Goal: Transaction & Acquisition: Obtain resource

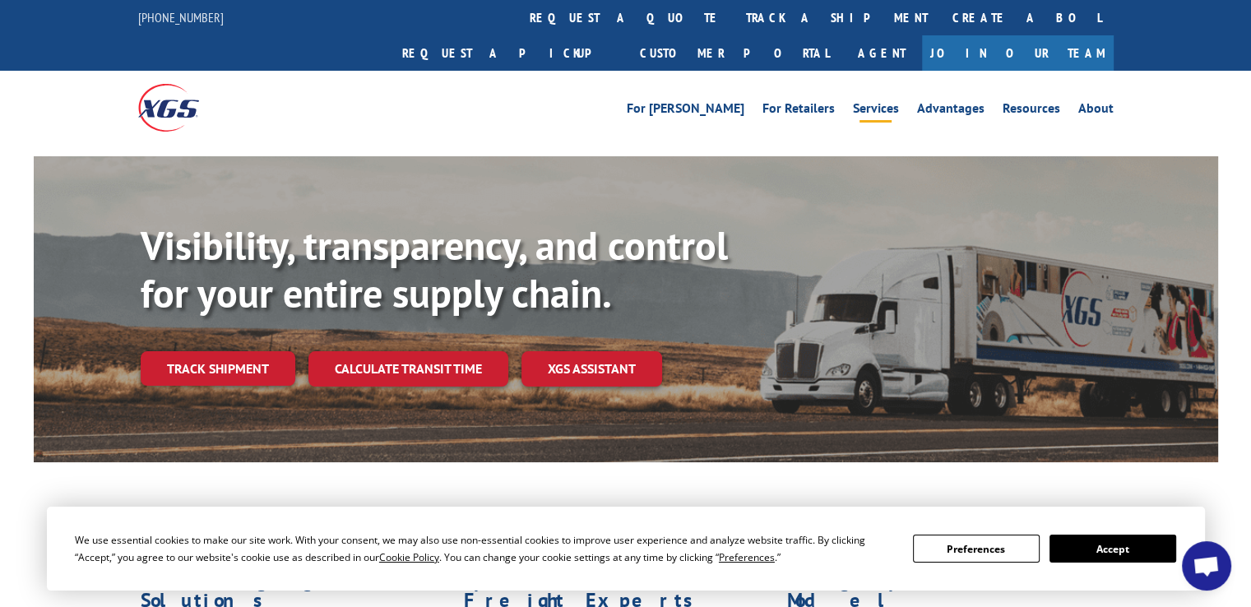
click at [868, 102] on link "Services" at bounding box center [876, 111] width 46 height 18
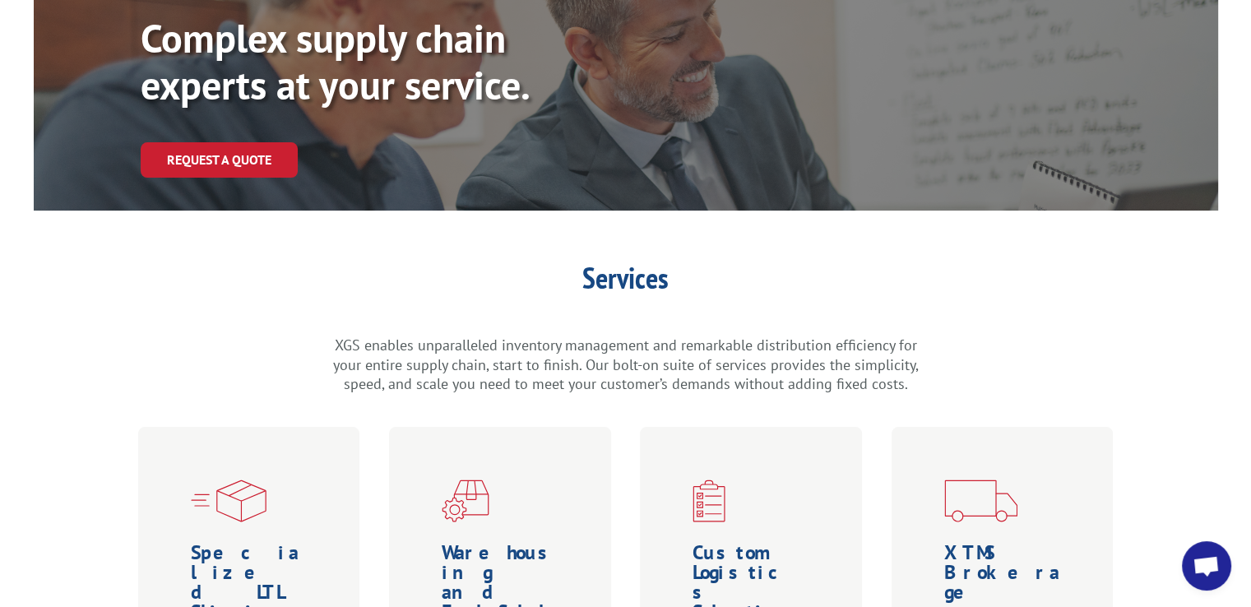
scroll to position [169, 0]
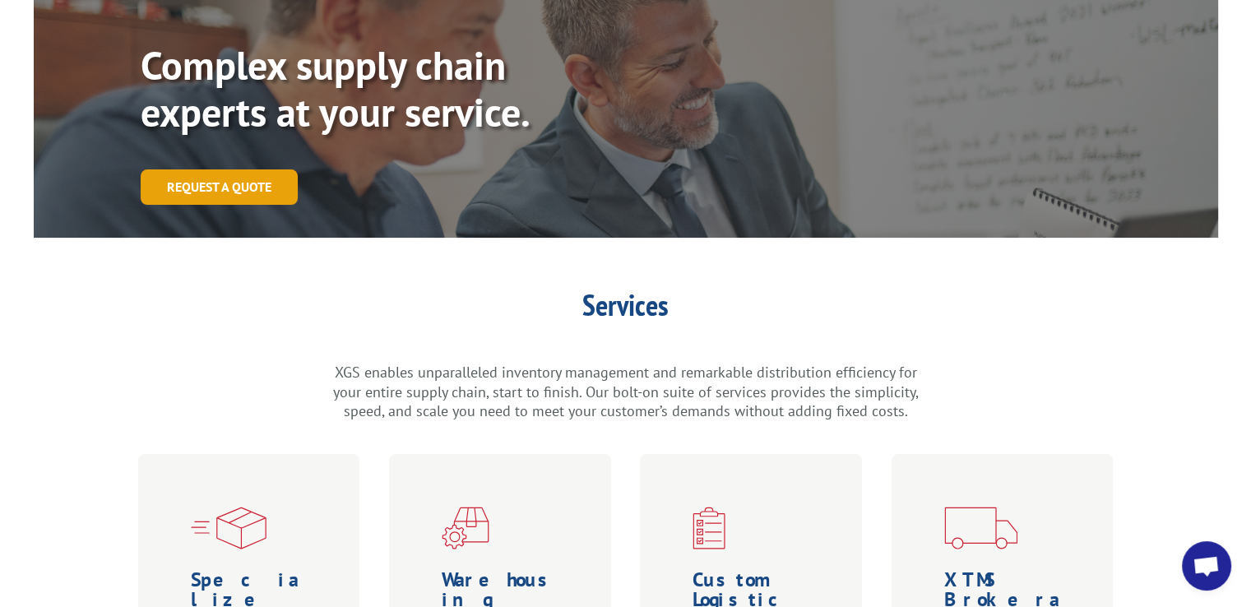
click at [224, 169] on link "Request a Quote" at bounding box center [219, 186] width 157 height 35
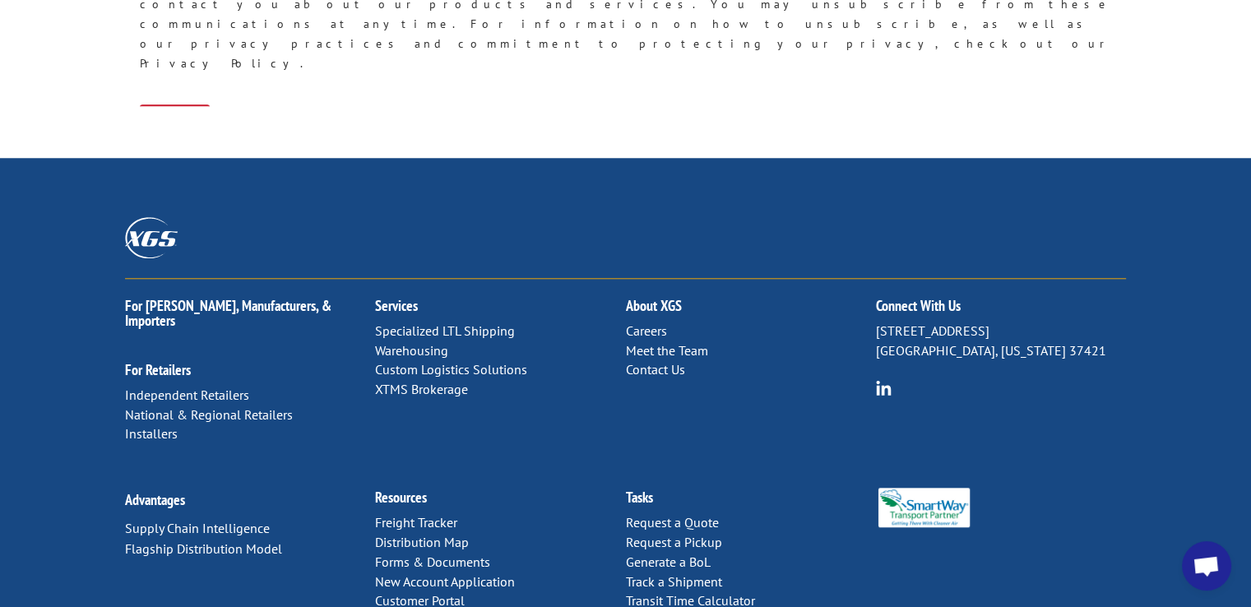
scroll to position [1561, 0]
